Goal: Book appointment/travel/reservation

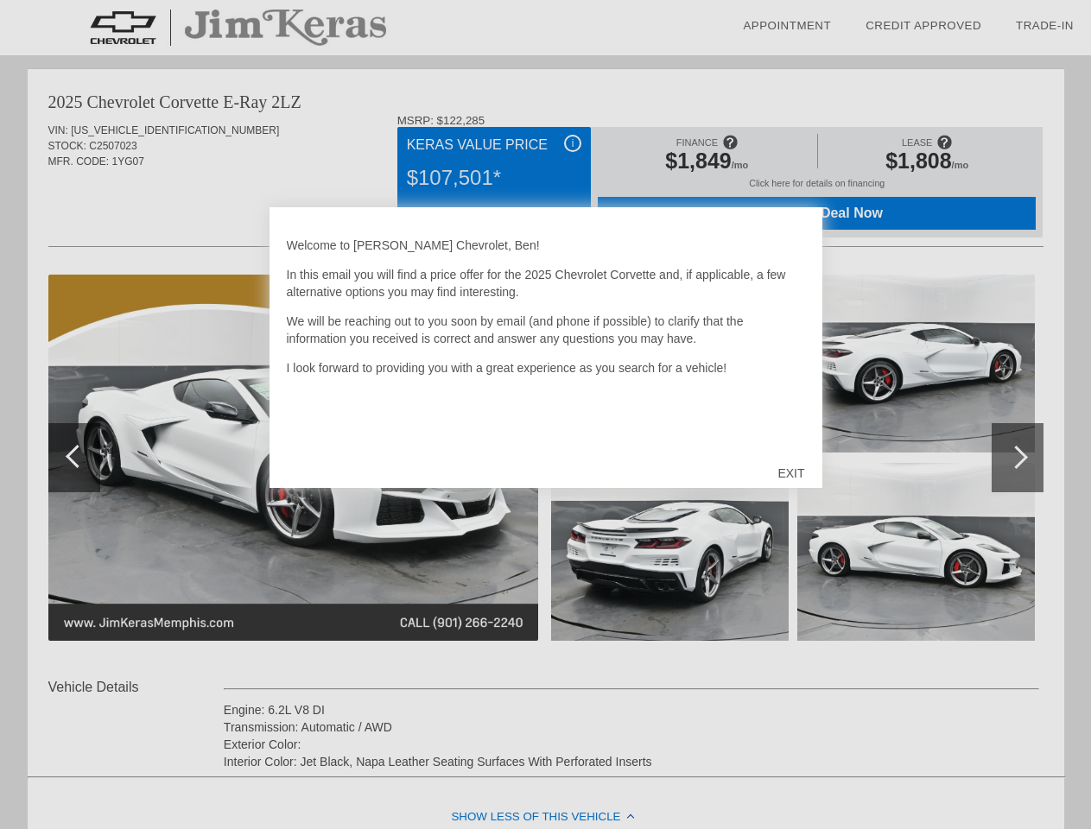
click at [787, 26] on link "Appointment" at bounding box center [787, 25] width 88 height 13
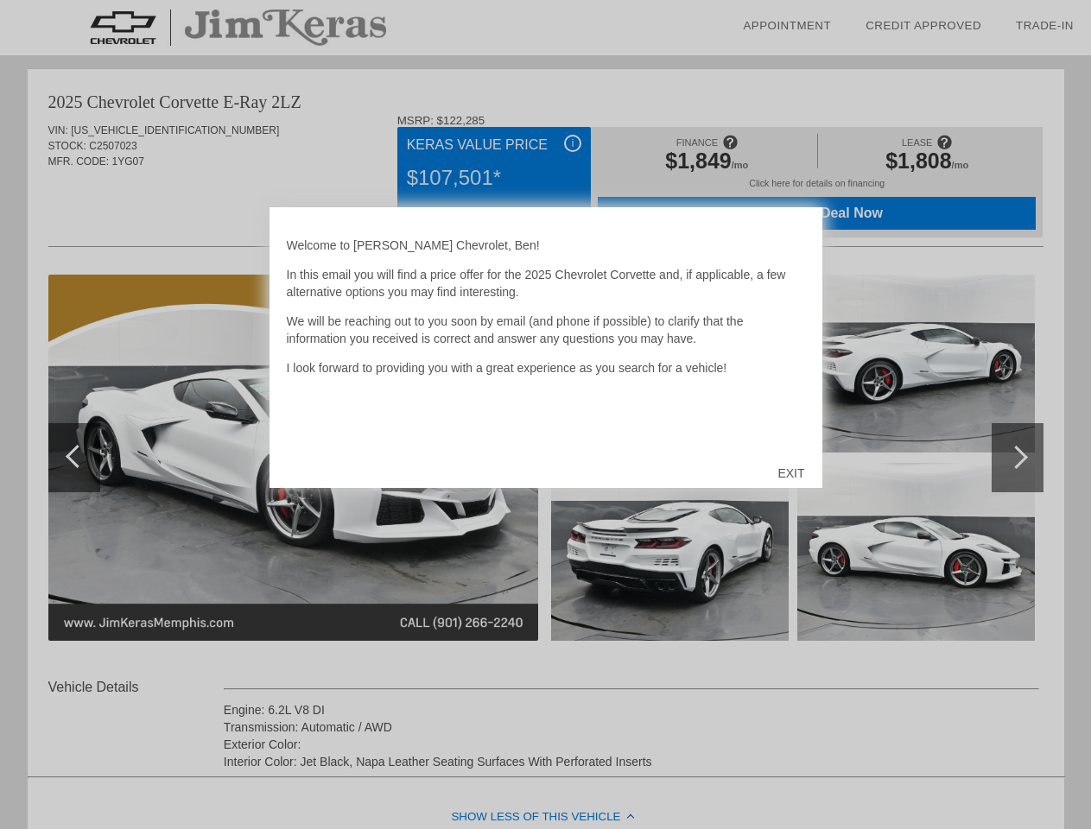
click at [791, 473] on div "EXIT" at bounding box center [790, 474] width 61 height 52
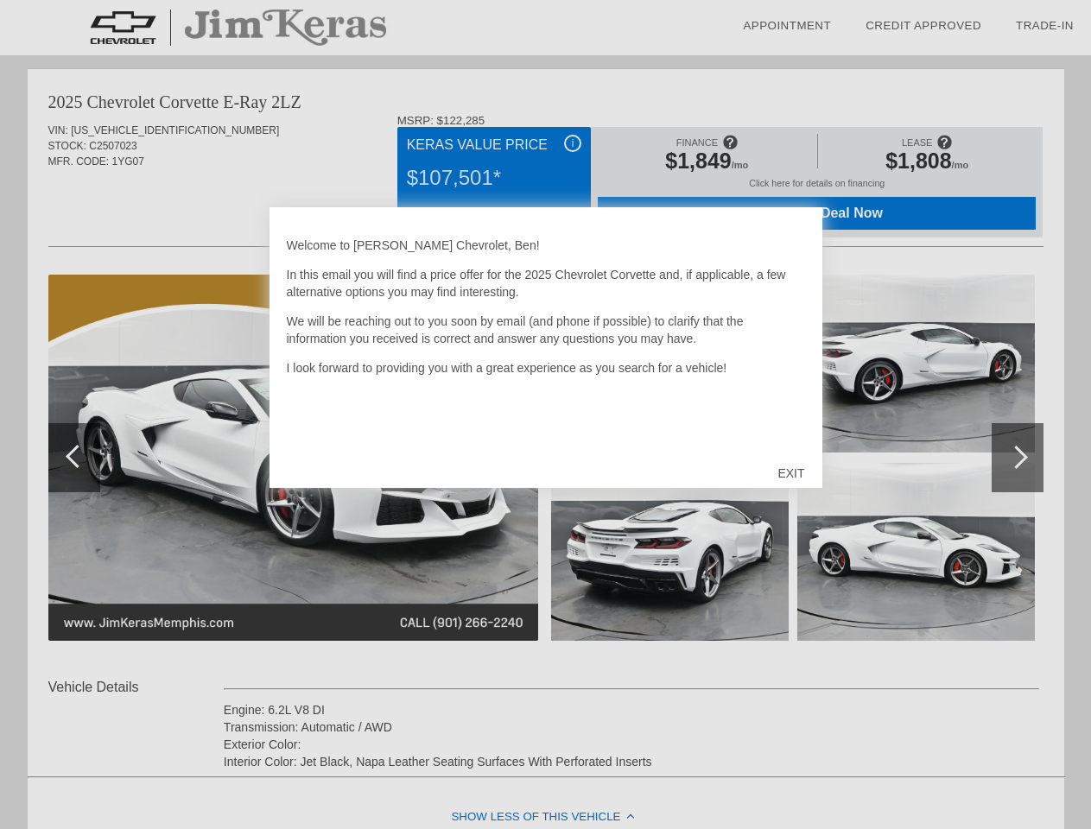
click at [787, 26] on link "Appointment" at bounding box center [787, 25] width 88 height 13
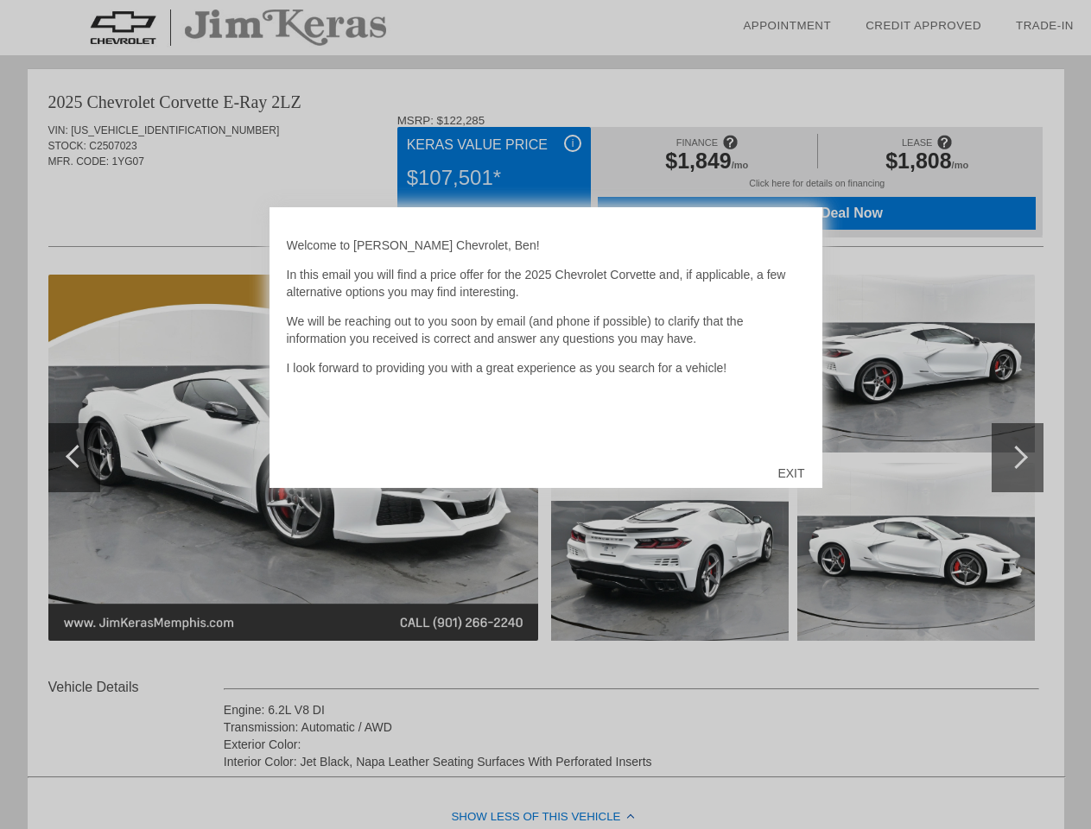
click at [791, 473] on div "EXIT" at bounding box center [790, 474] width 61 height 52
